Goal: Navigation & Orientation: Find specific page/section

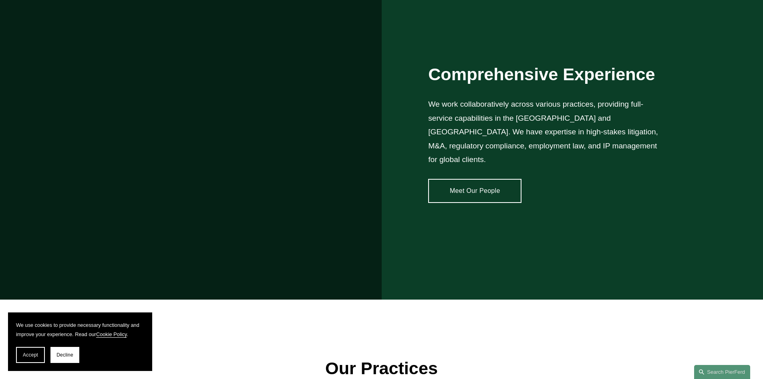
scroll to position [801, 0]
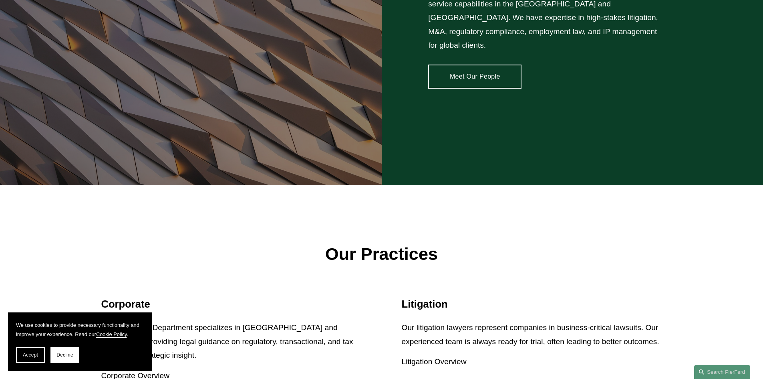
click at [474, 71] on link "Meet Our People" at bounding box center [474, 77] width 93 height 24
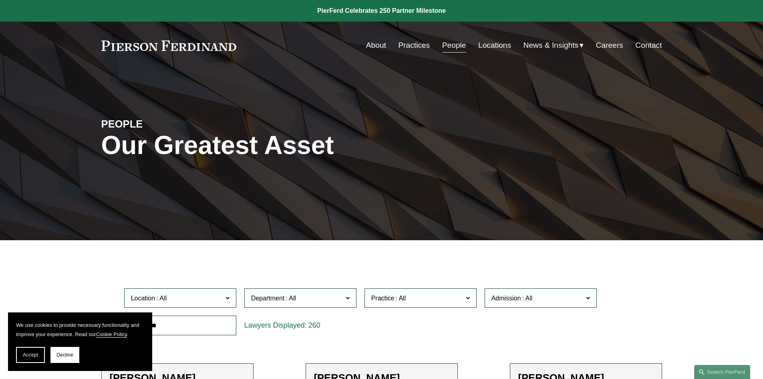
click at [374, 46] on link "About" at bounding box center [376, 45] width 20 height 15
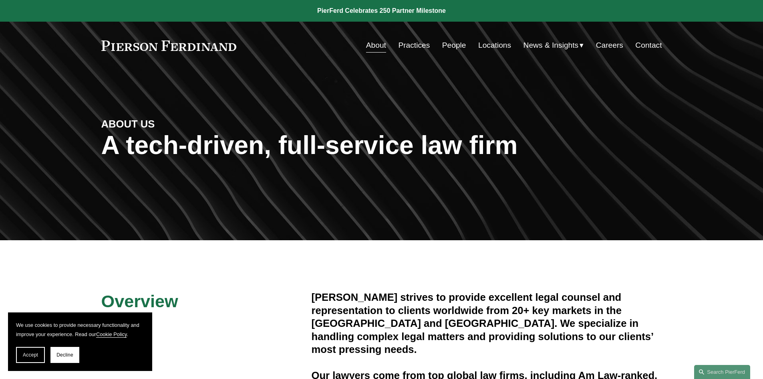
click at [418, 48] on link "Practices" at bounding box center [414, 45] width 32 height 15
